Goal: Task Accomplishment & Management: Manage account settings

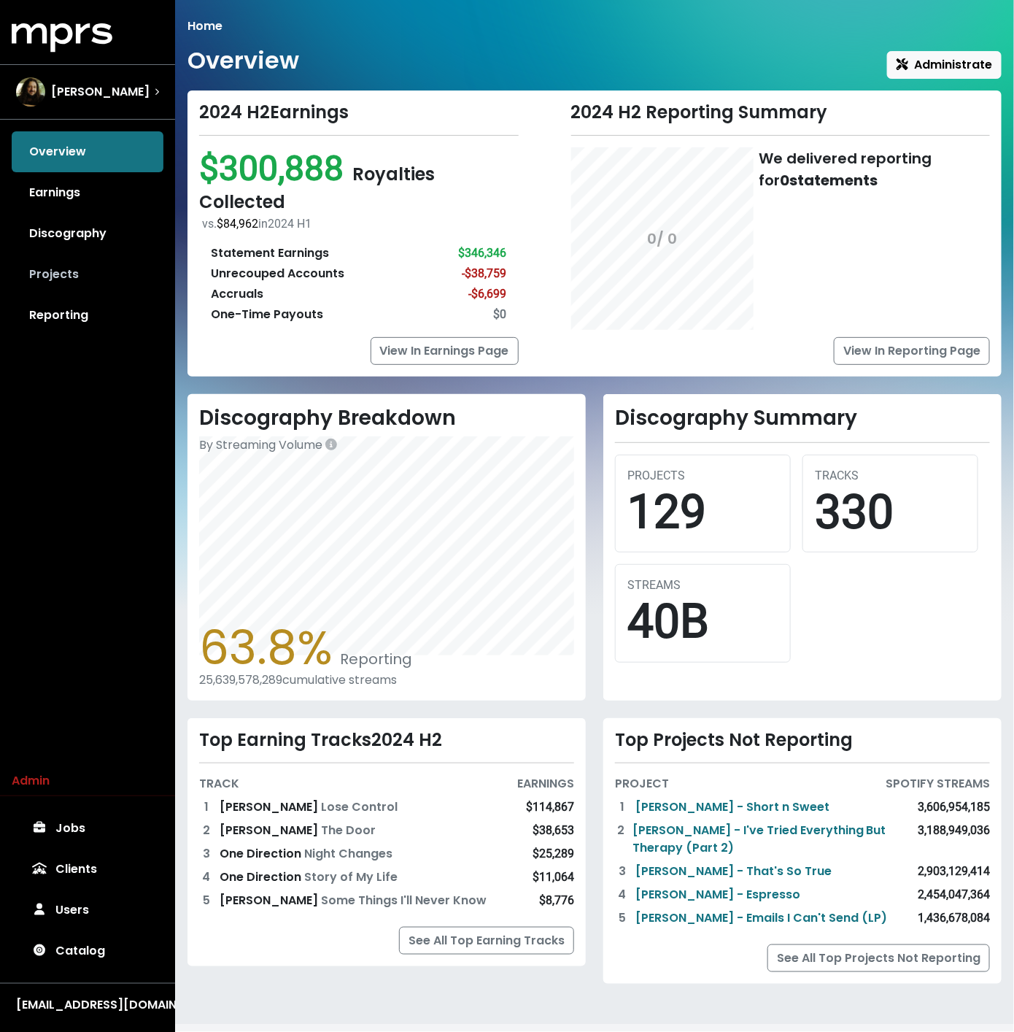
click at [101, 279] on link "Projects" at bounding box center [88, 274] width 152 height 41
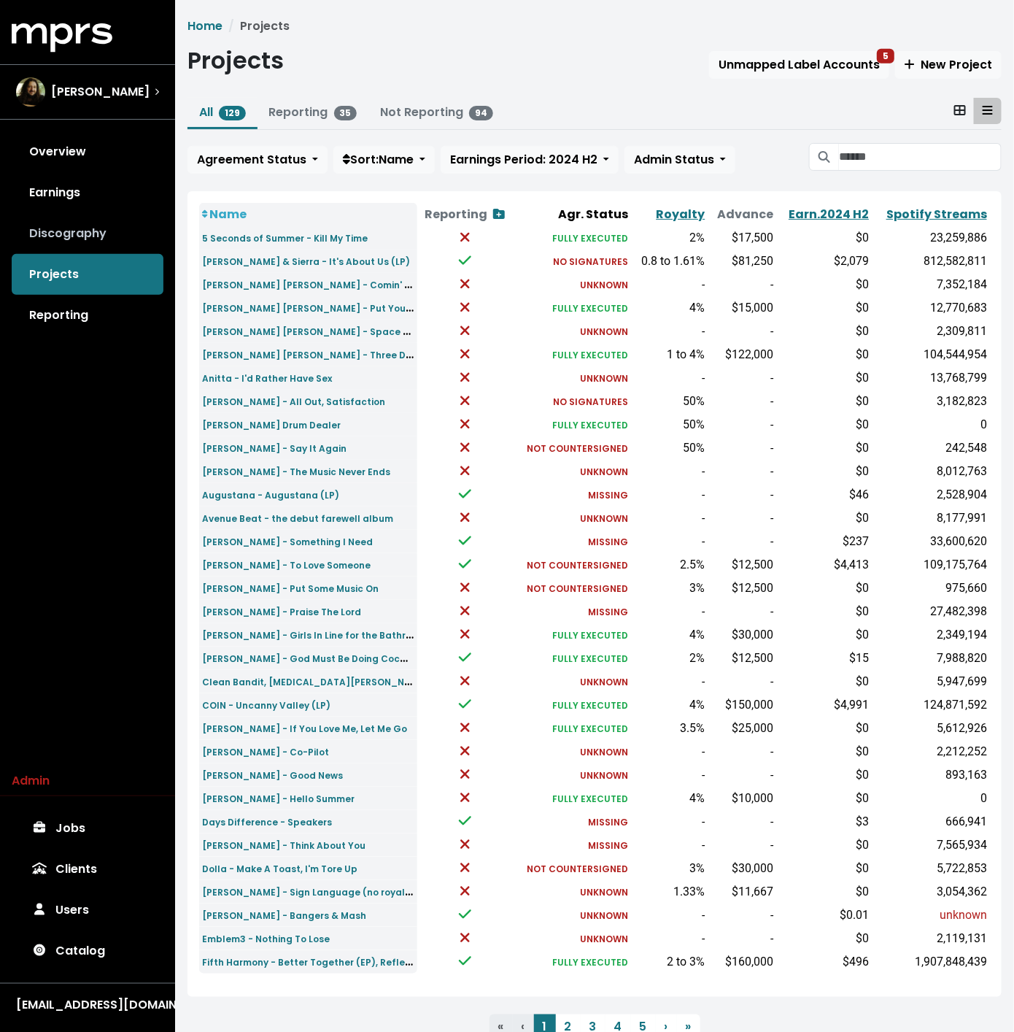
click at [74, 234] on link "Discography" at bounding box center [88, 233] width 152 height 41
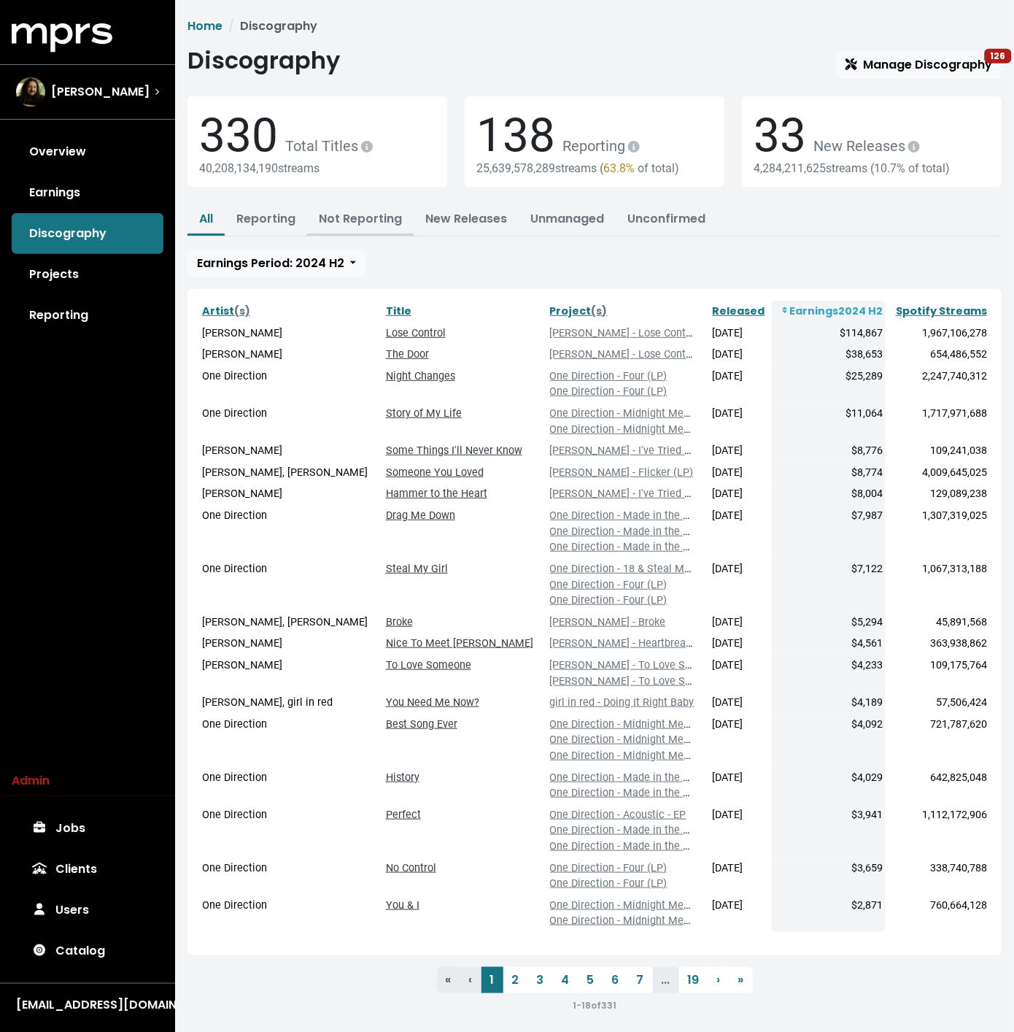
click at [331, 220] on link "Not Reporting" at bounding box center [360, 218] width 83 height 17
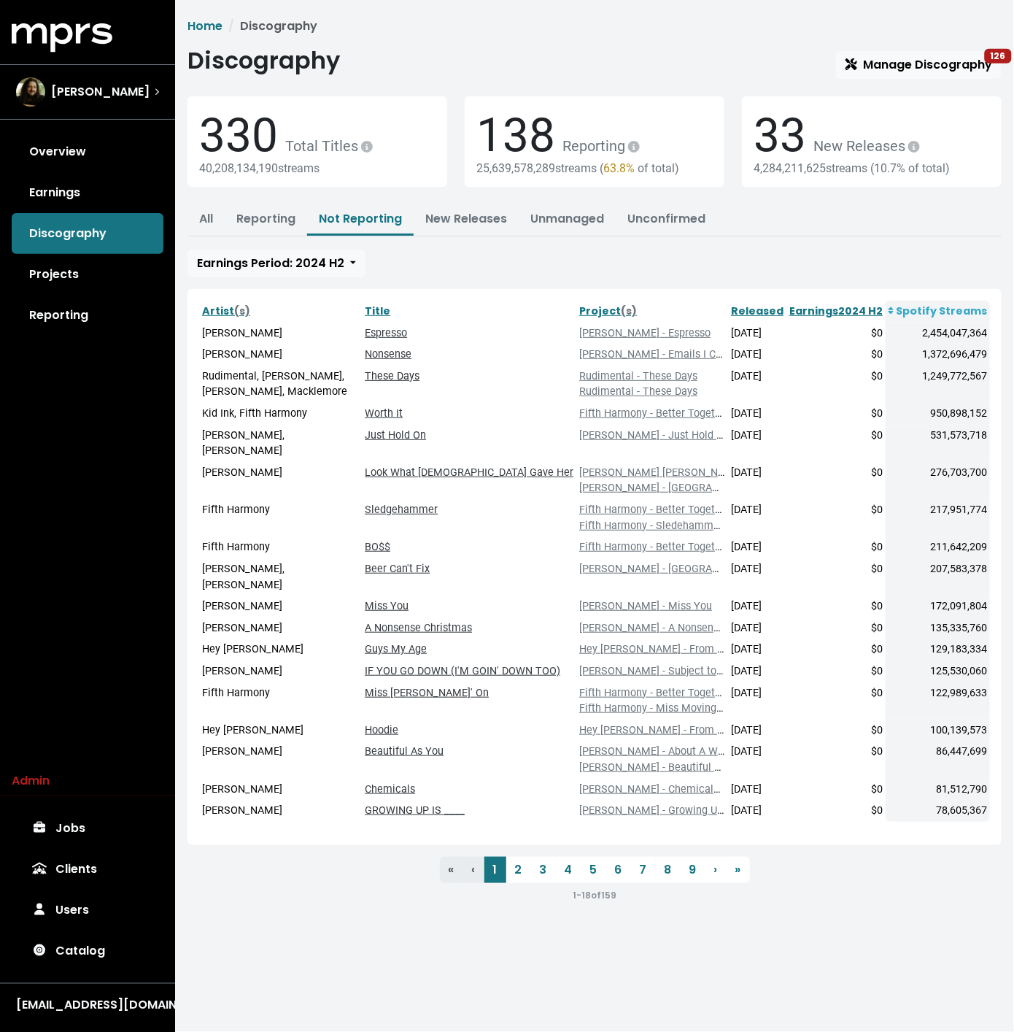
click at [412, 374] on link "These Days" at bounding box center [392, 376] width 55 height 12
click at [617, 371] on link "Rudimental - These Days" at bounding box center [638, 376] width 118 height 12
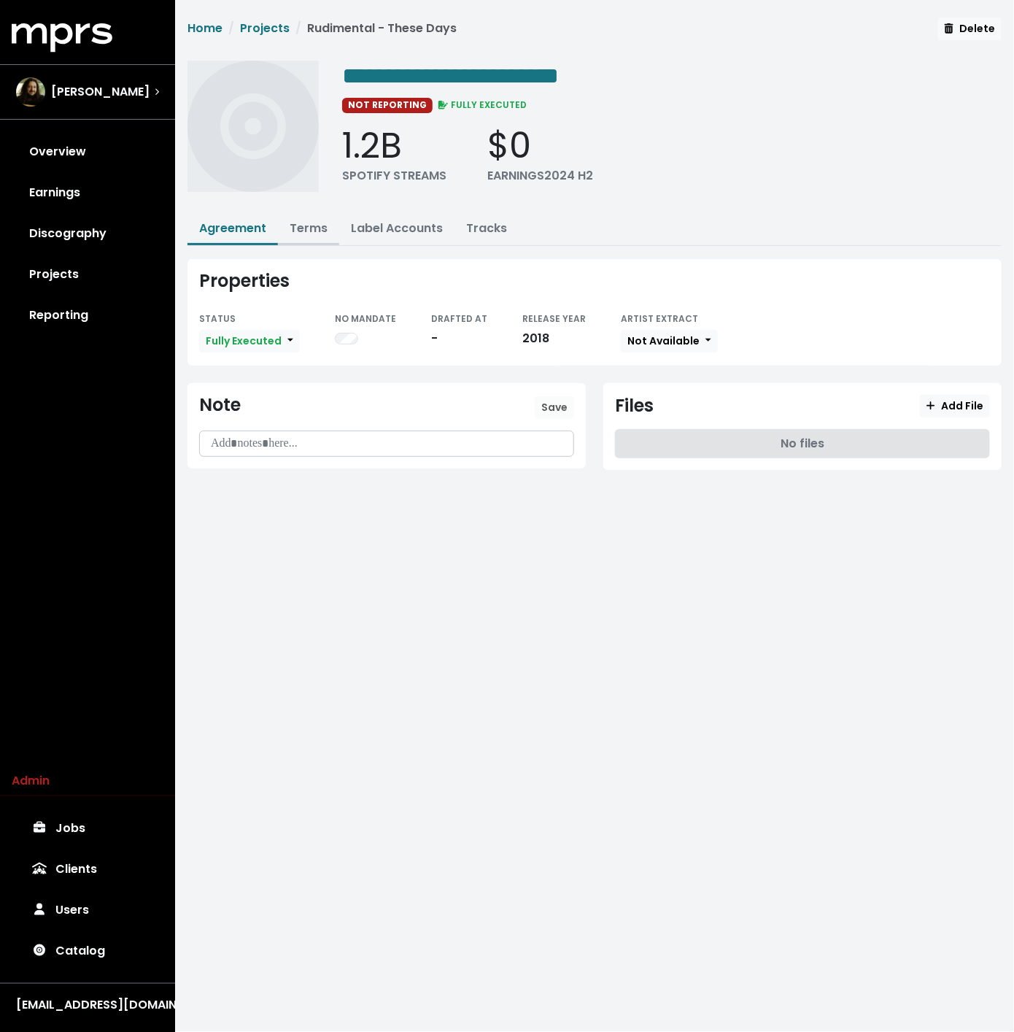
click at [324, 232] on link "Terms" at bounding box center [309, 228] width 38 height 17
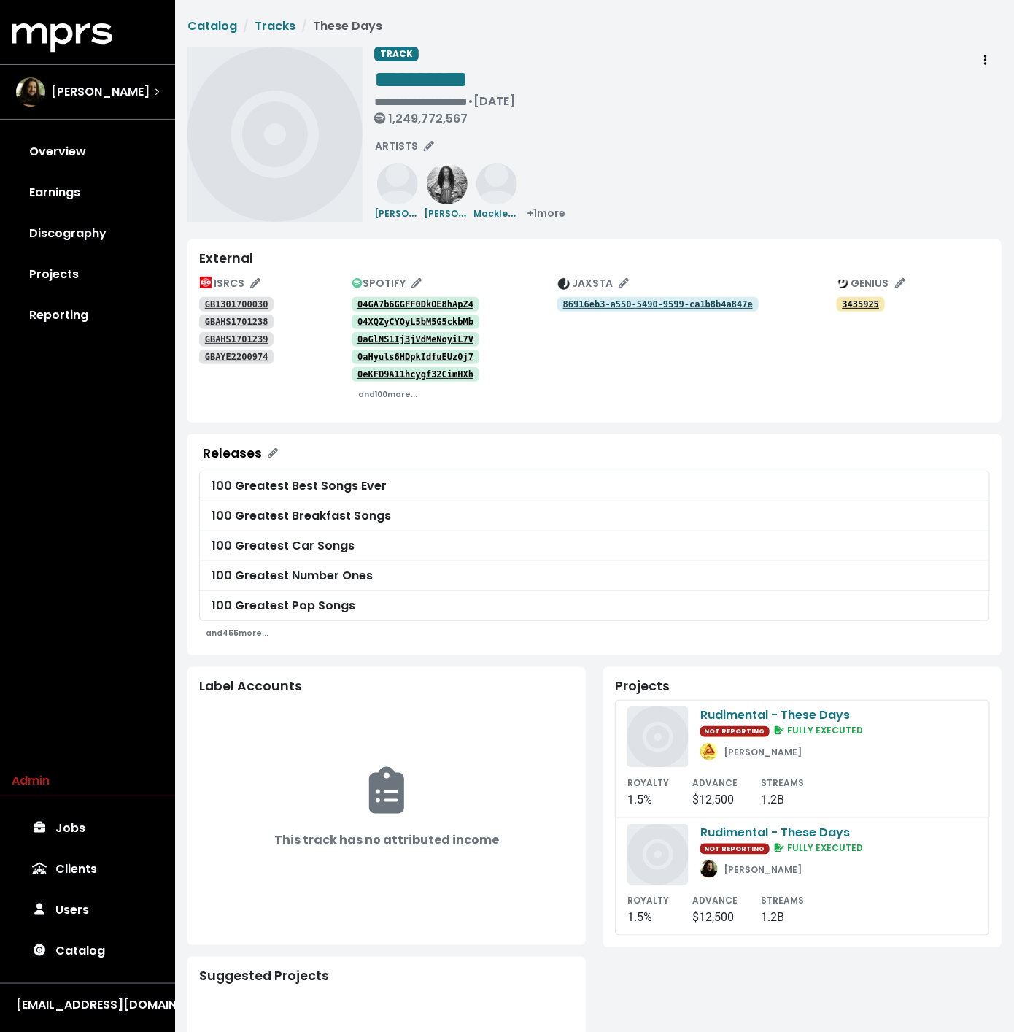
click at [406, 303] on tt "04GA7b6GGFF0DkOE8hApZ4" at bounding box center [416, 304] width 116 height 10
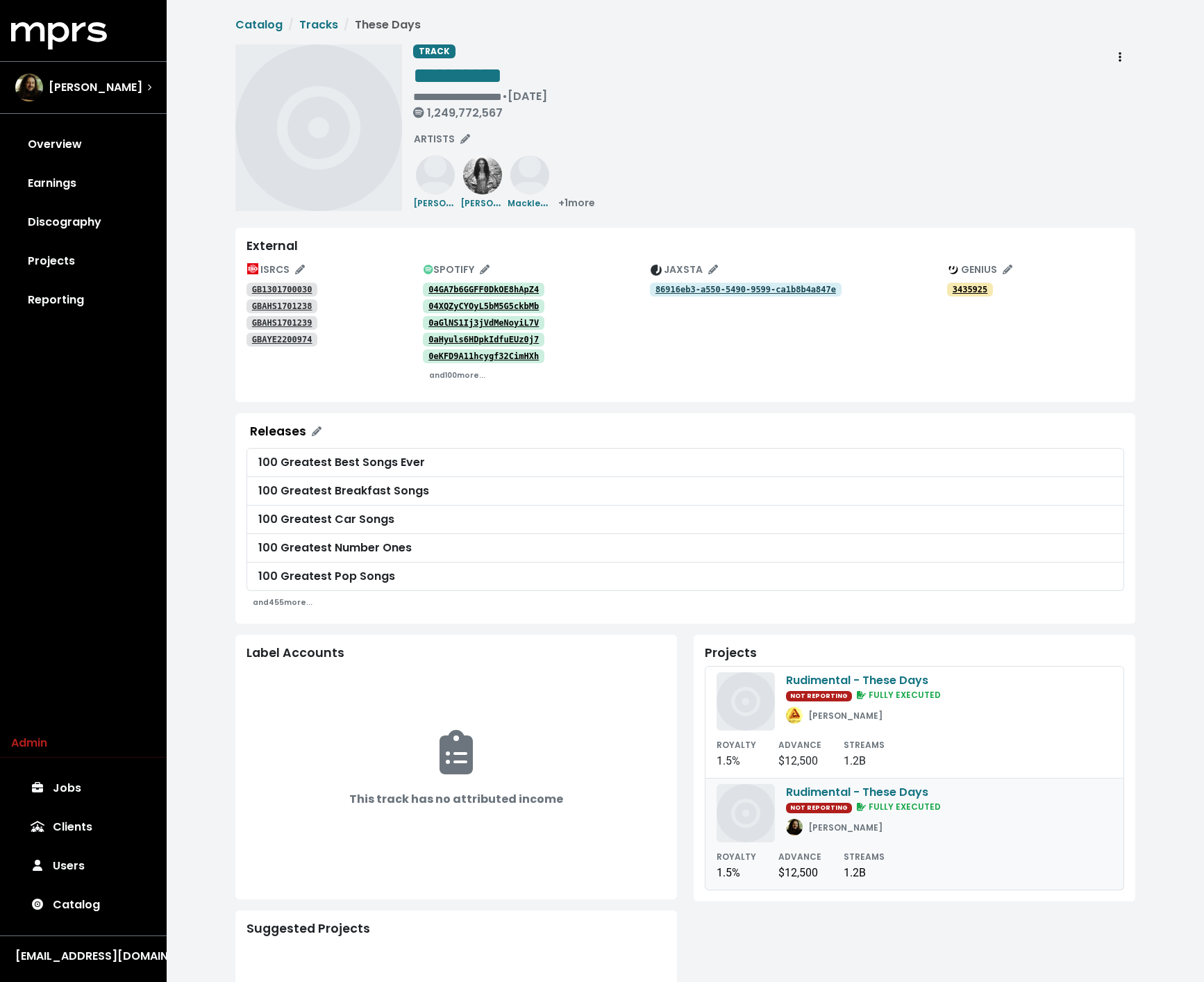
click at [740, 807] on img at bounding box center [745, 813] width 58 height 58
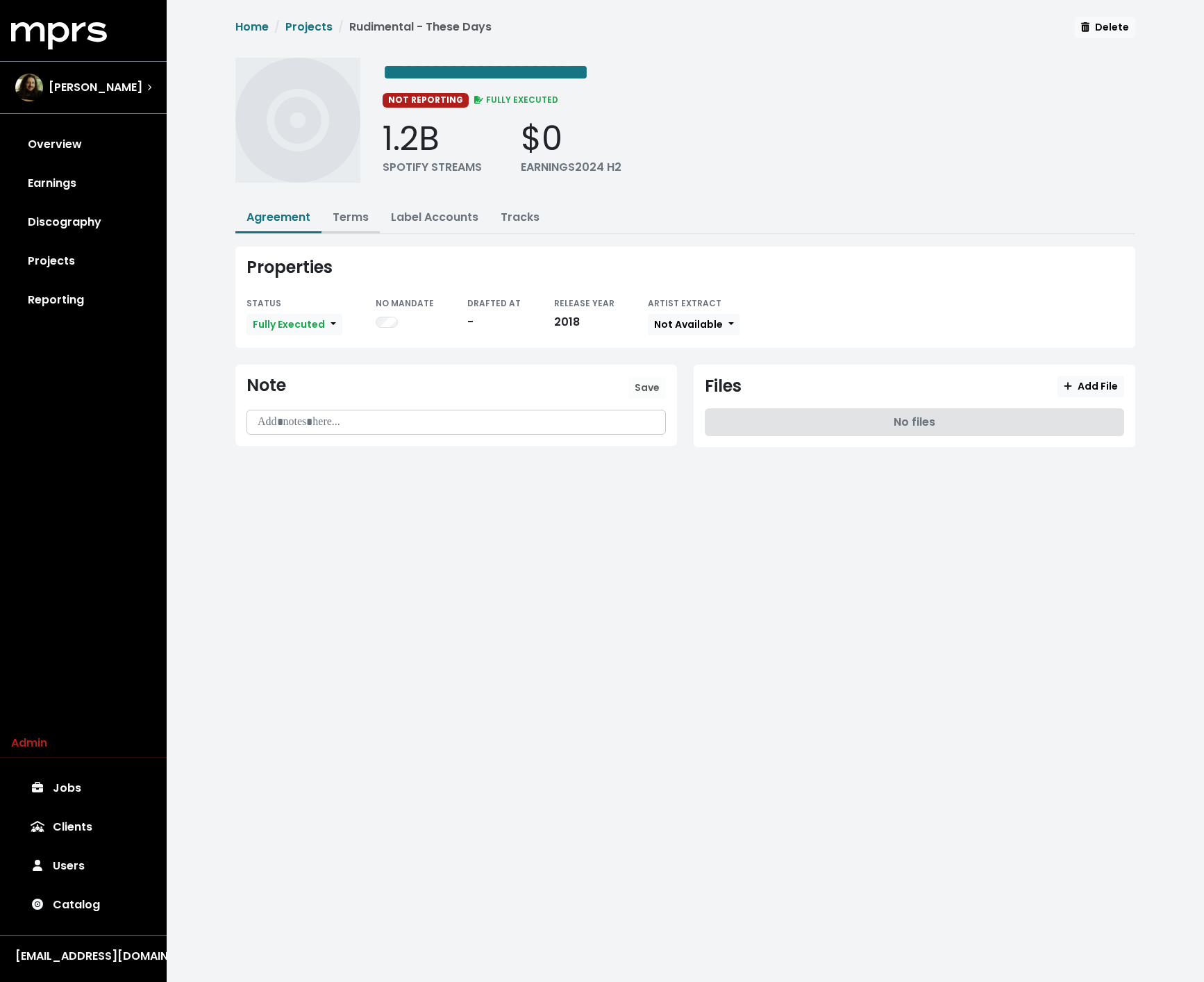
click at [356, 220] on link "Terms" at bounding box center [350, 217] width 36 height 16
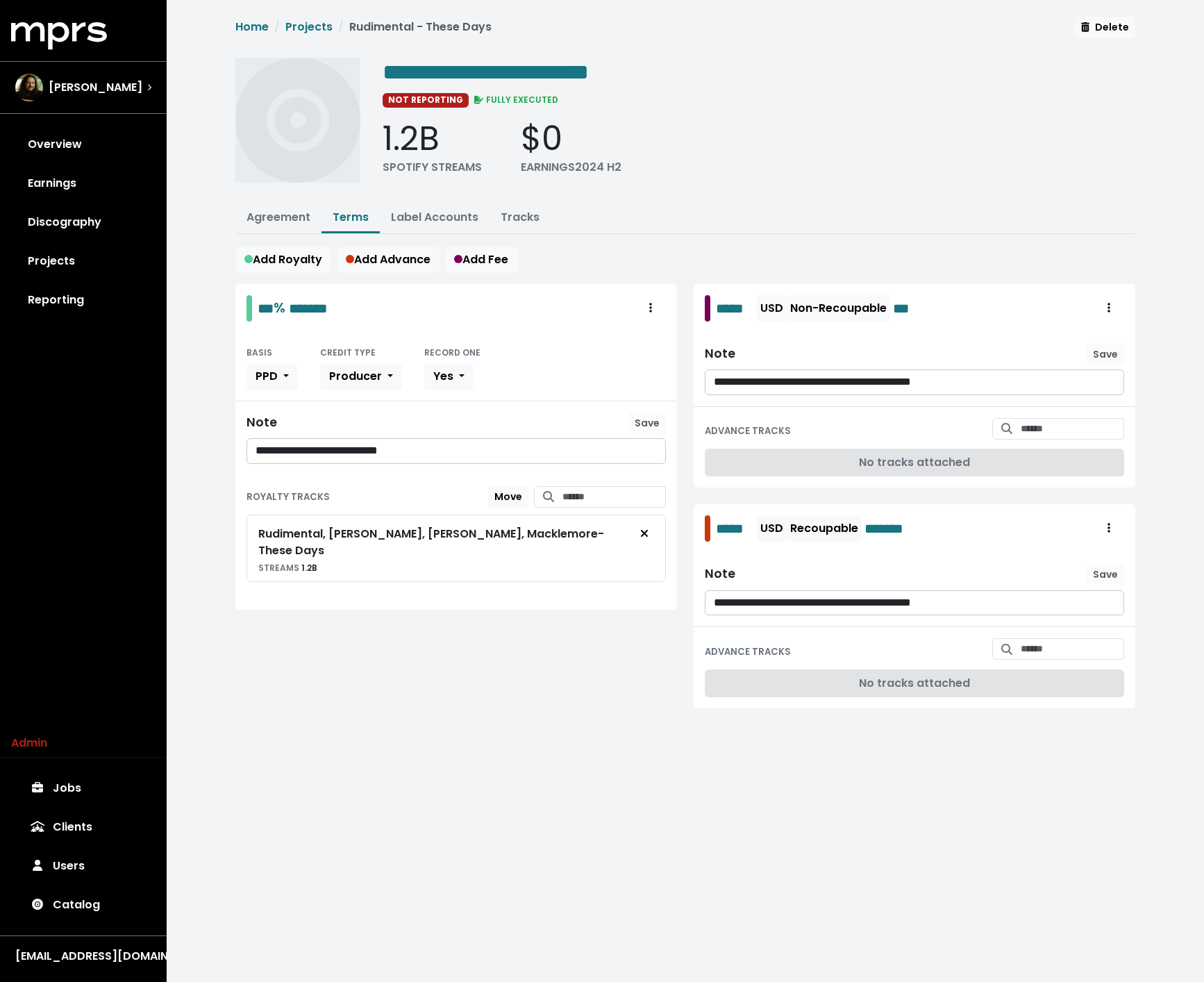
click at [580, 734] on div "**********" at bounding box center [685, 379] width 1037 height 758
click at [247, 516] on div "Rudimental, Jess Glynne, Dan Caplen, Macklemore - These Days STREAMS 1.2B" at bounding box center [456, 548] width 420 height 68
click at [81, 218] on link "Discography" at bounding box center [84, 222] width 145 height 39
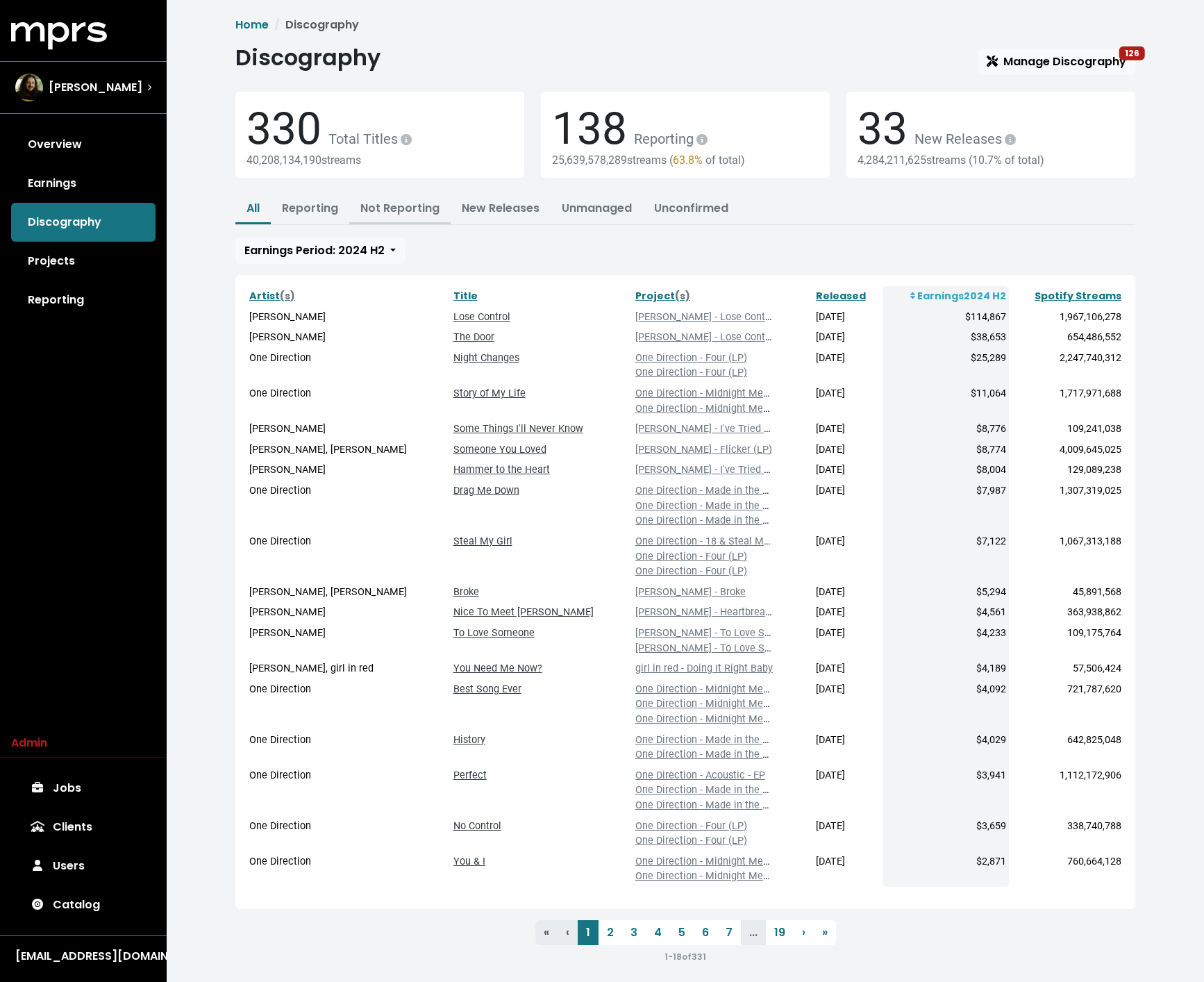
click at [404, 206] on link "Not Reporting" at bounding box center [400, 207] width 79 height 16
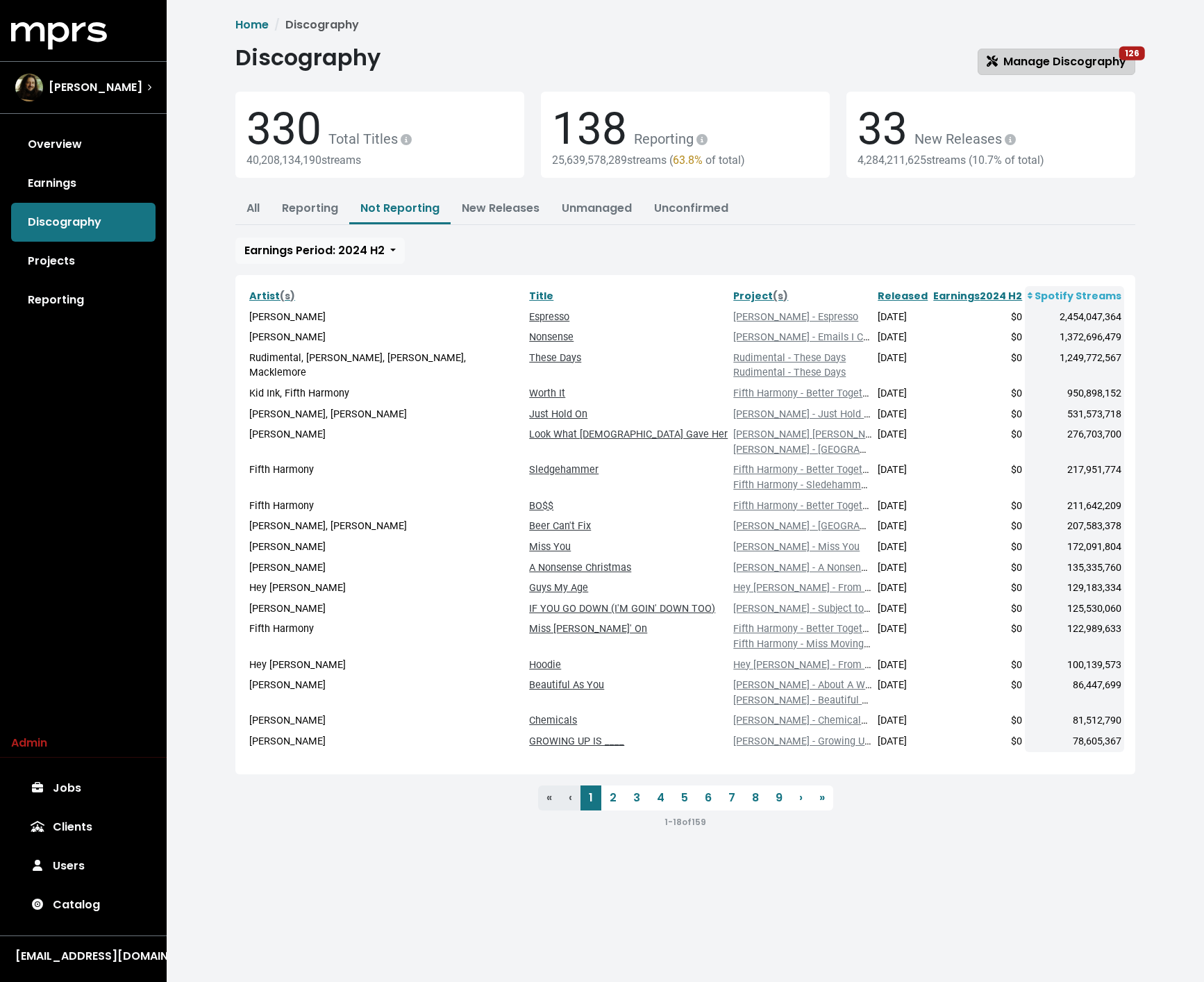
click at [964, 58] on span "Manage Discography 126" at bounding box center [1056, 61] width 140 height 16
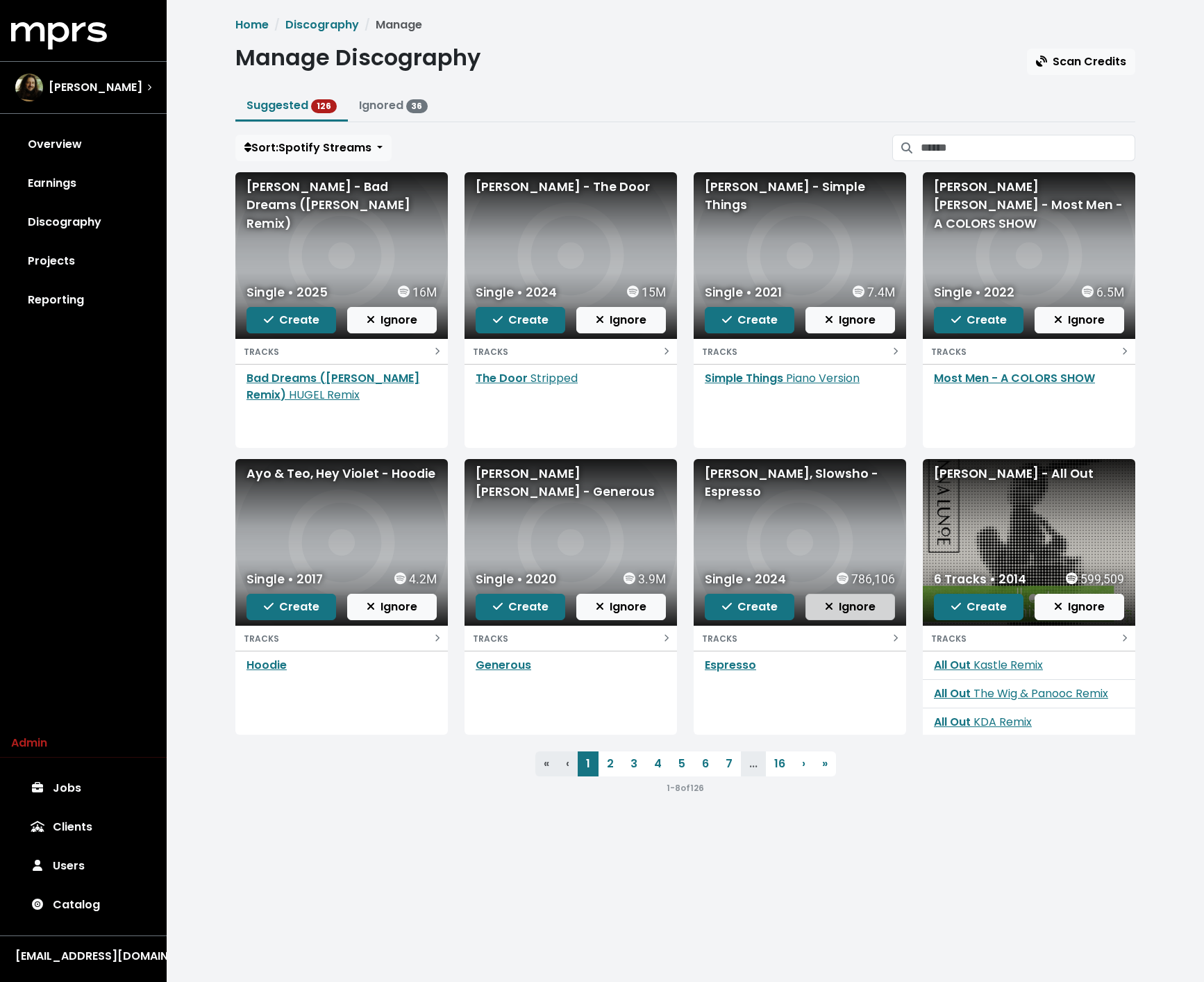
click at [867, 615] on button "Ignore" at bounding box center [850, 607] width 89 height 27
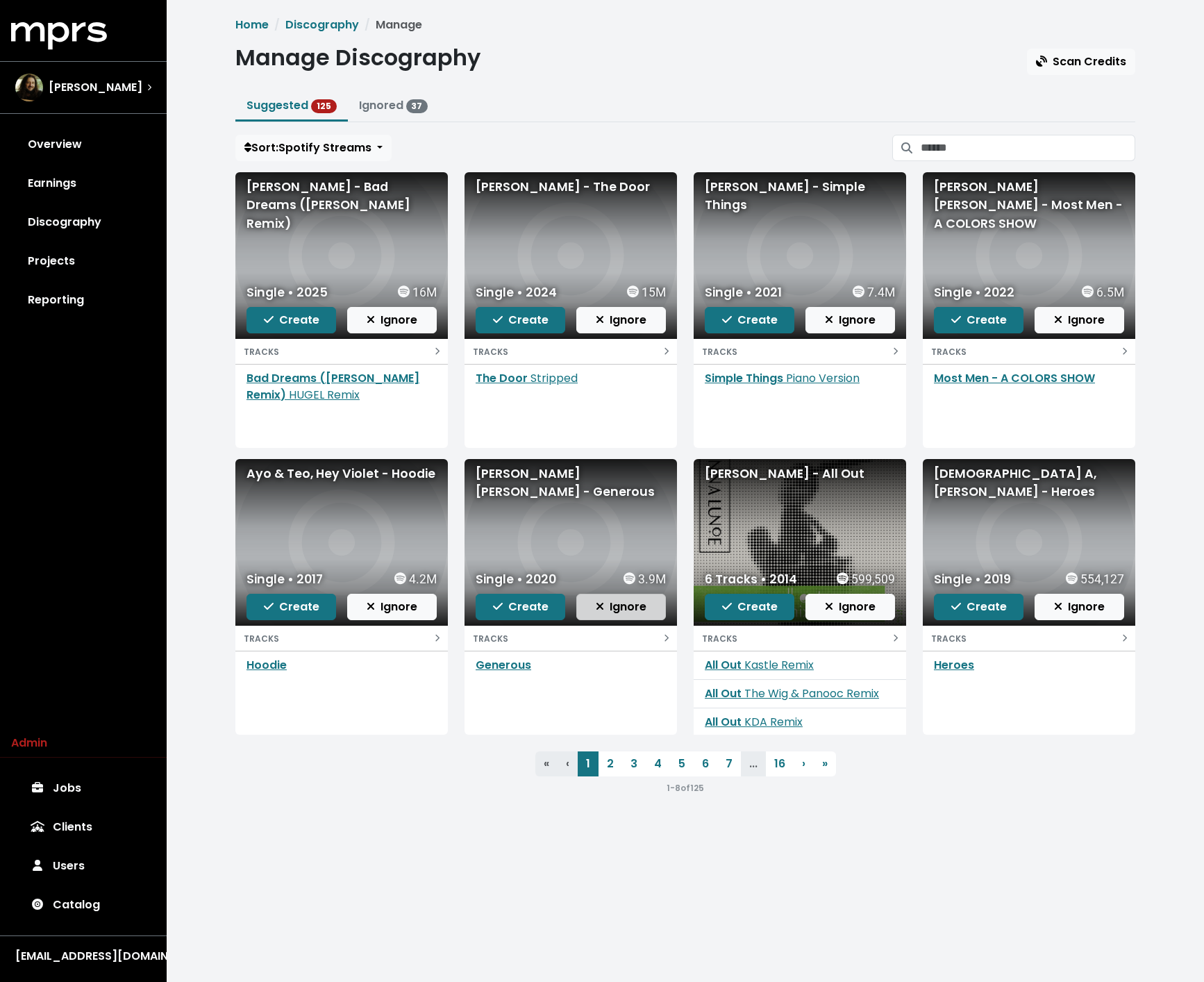
click at [641, 609] on span "Ignore" at bounding box center [621, 606] width 50 height 16
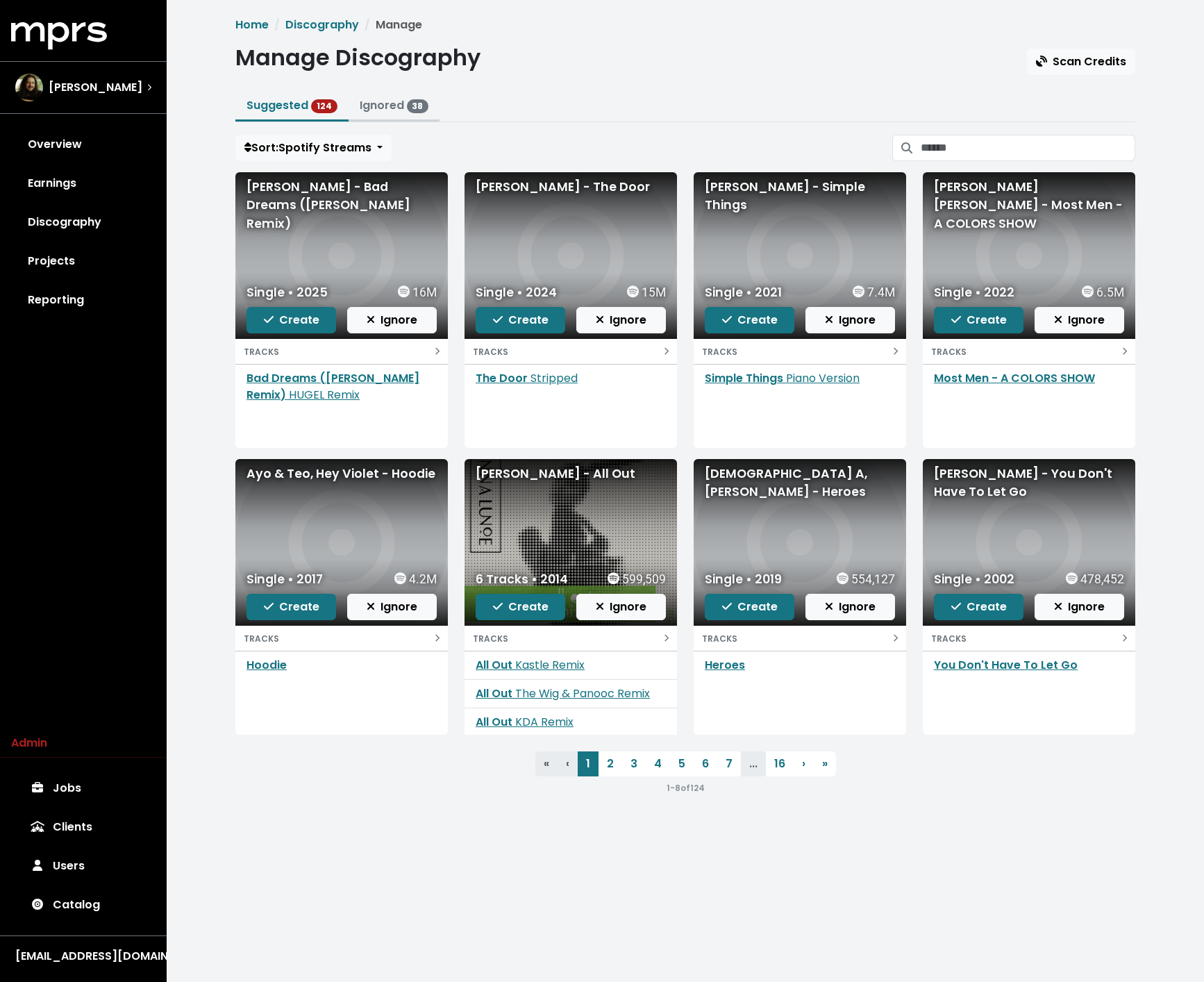
click at [391, 102] on link "Ignored 38" at bounding box center [394, 105] width 69 height 16
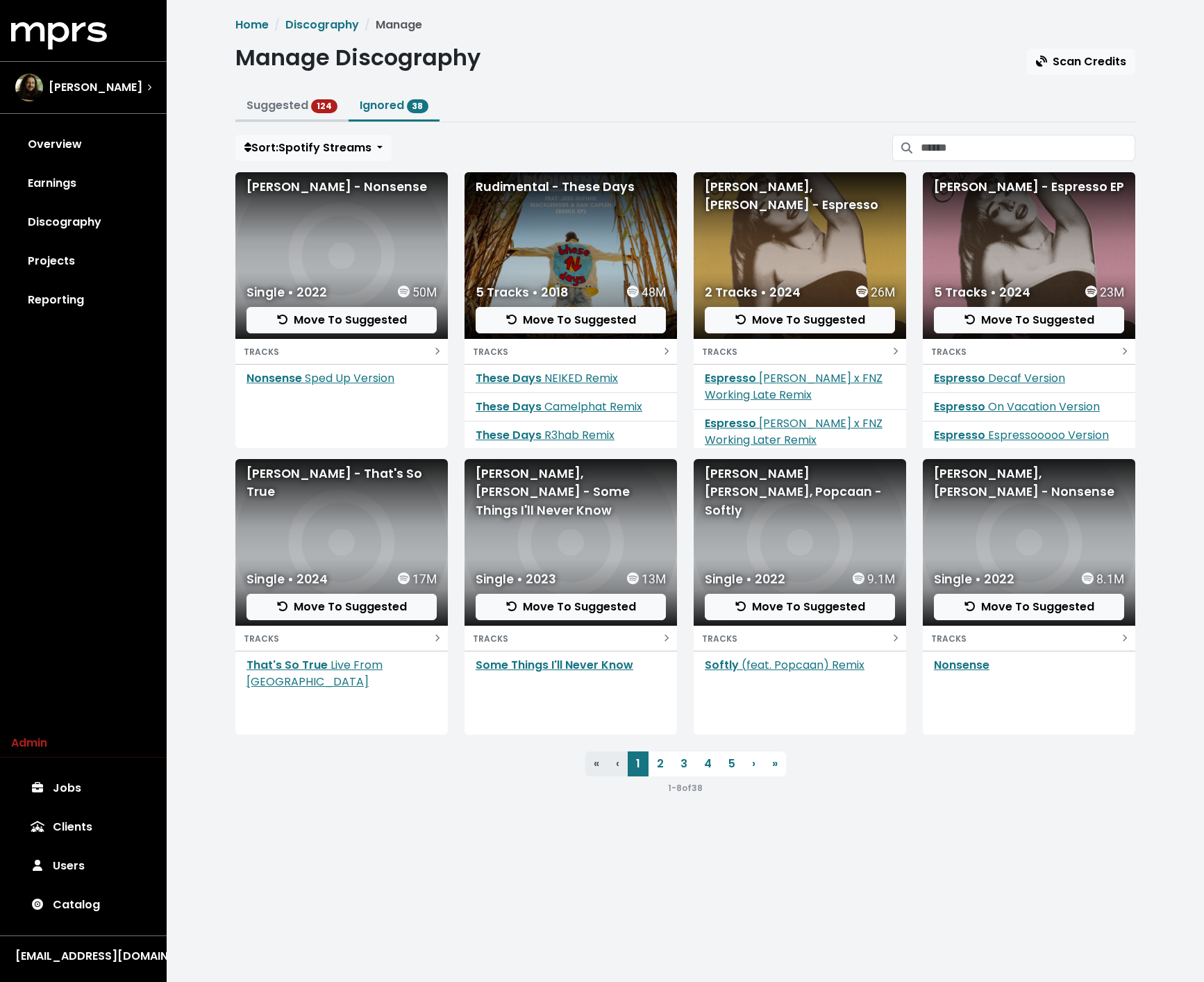
click at [299, 101] on link "Suggested 124" at bounding box center [292, 105] width 91 height 16
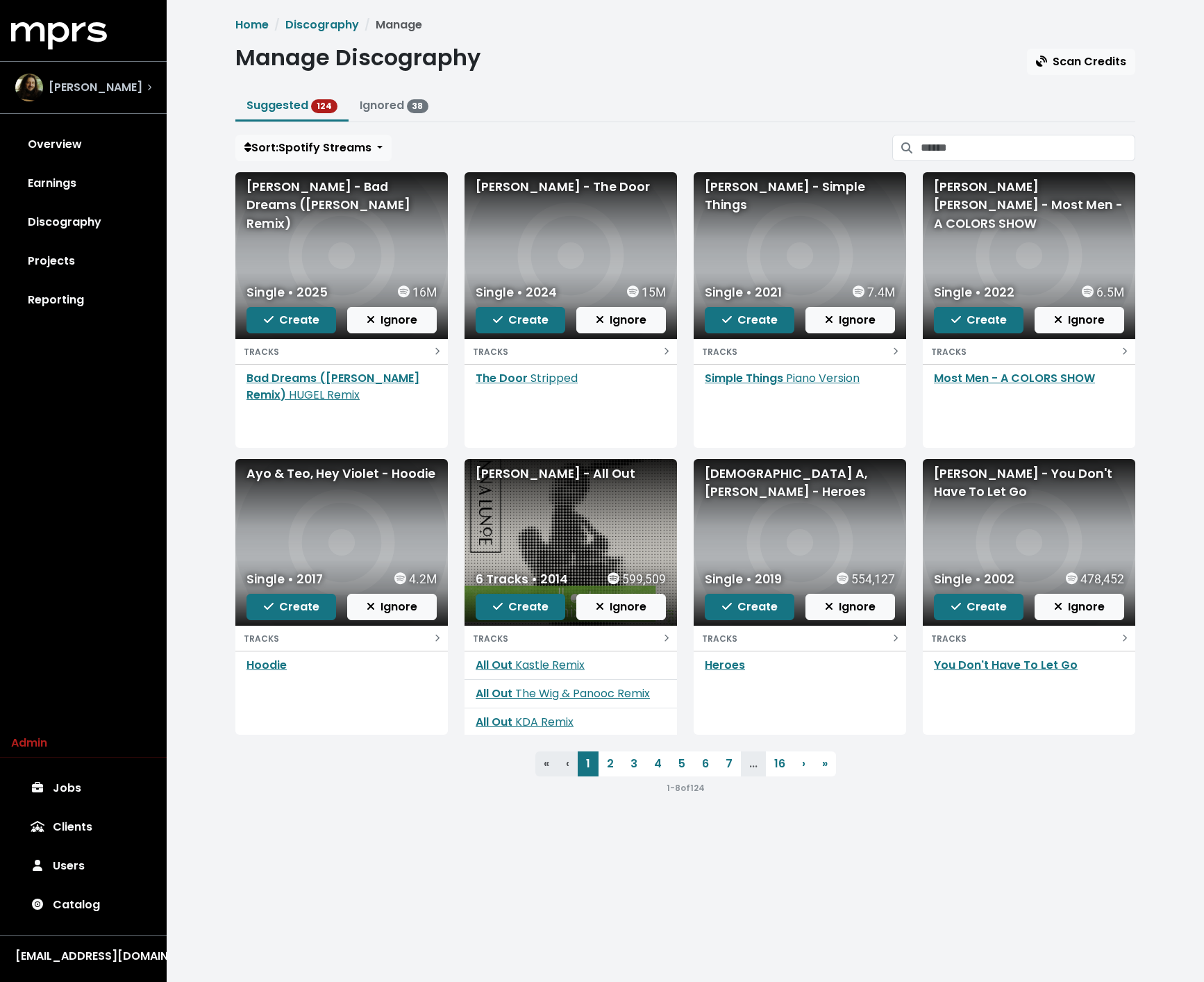
click at [117, 96] on div "[PERSON_NAME]" at bounding box center [79, 87] width 128 height 28
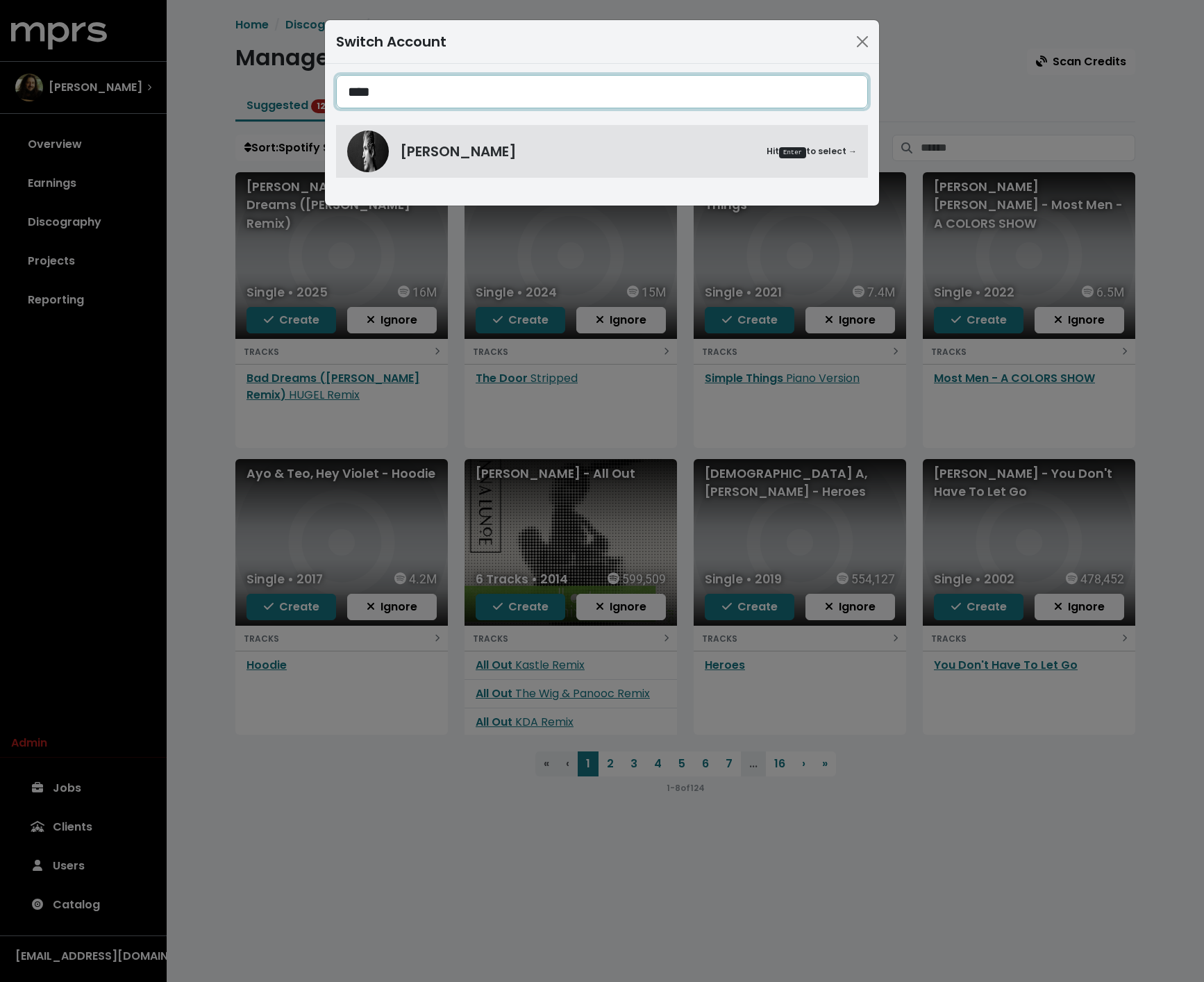
type input "****"
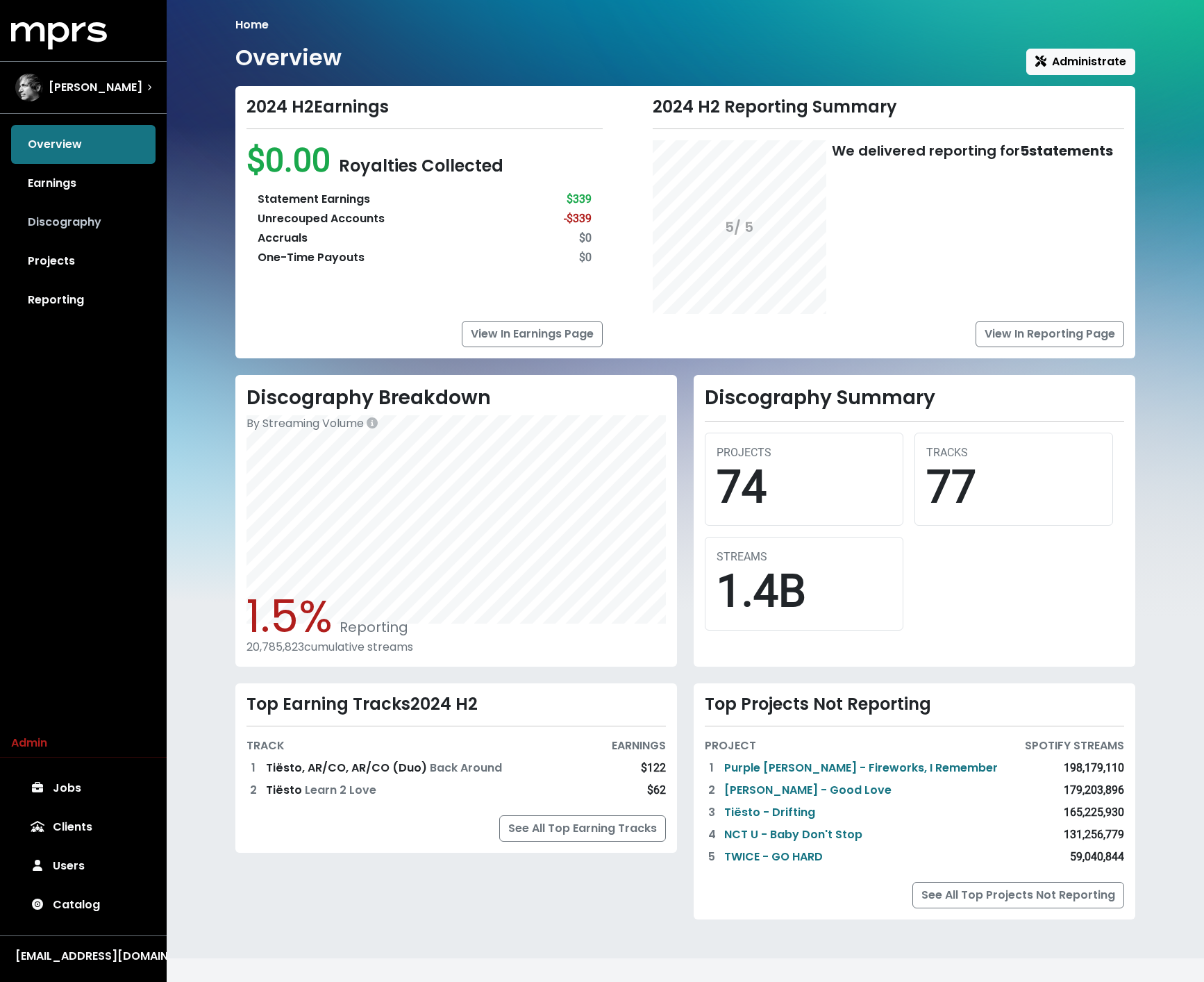
click at [75, 217] on link "Discography" at bounding box center [84, 222] width 145 height 39
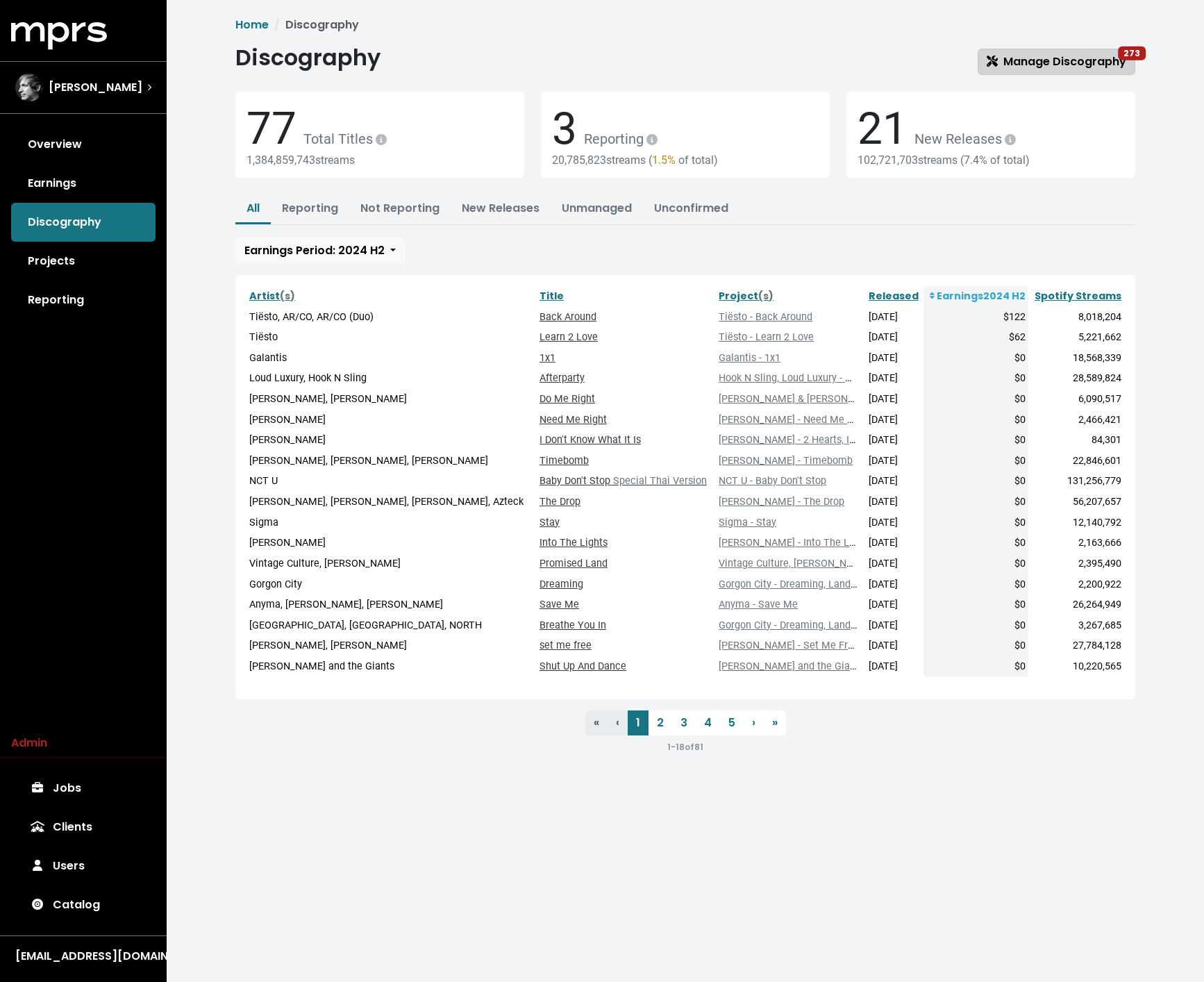
click at [964, 58] on span "Manage Discography 273" at bounding box center [1056, 61] width 140 height 16
